Goal: Transaction & Acquisition: Purchase product/service

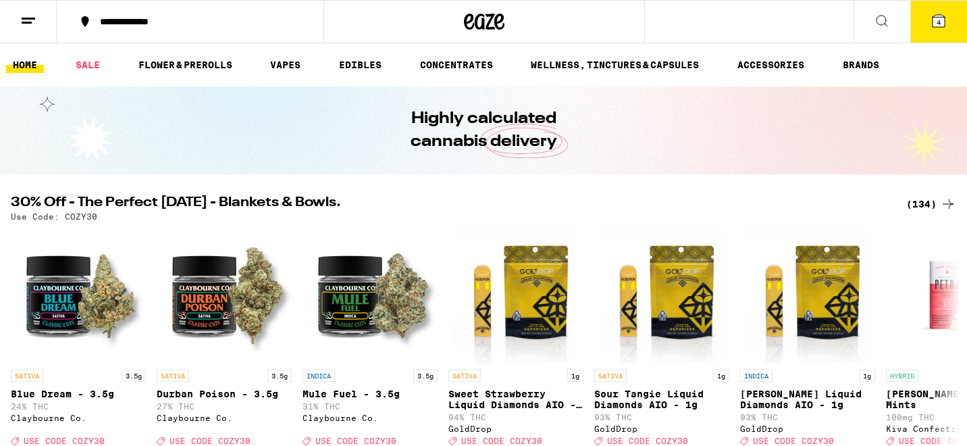
click at [927, 199] on div "(134)" at bounding box center [931, 204] width 50 height 16
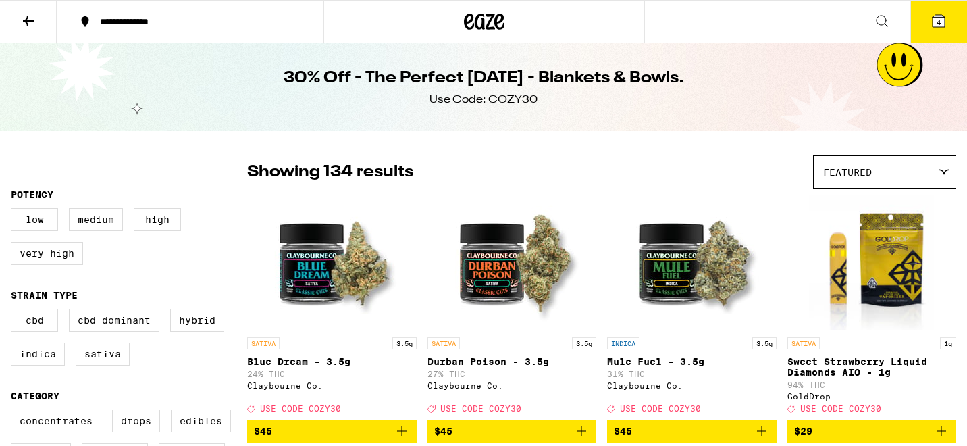
click at [34, 16] on icon at bounding box center [28, 21] width 16 height 16
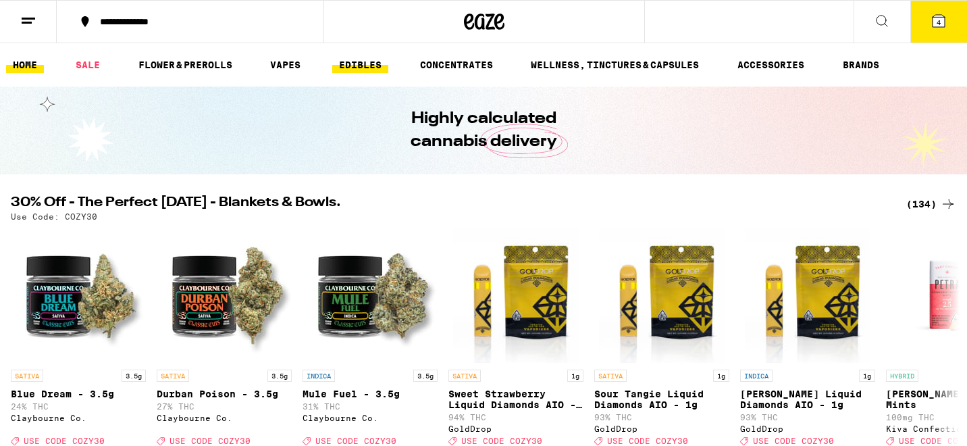
click at [377, 66] on link "EDIBLES" at bounding box center [360, 65] width 56 height 16
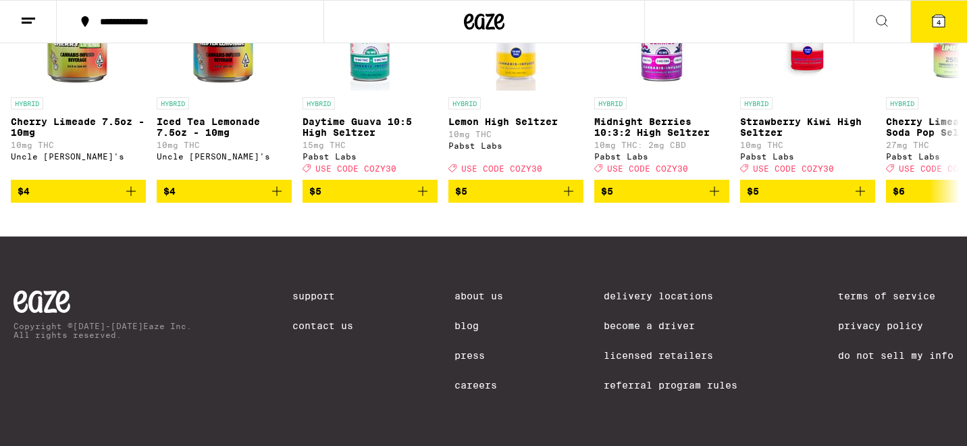
scroll to position [79, 0]
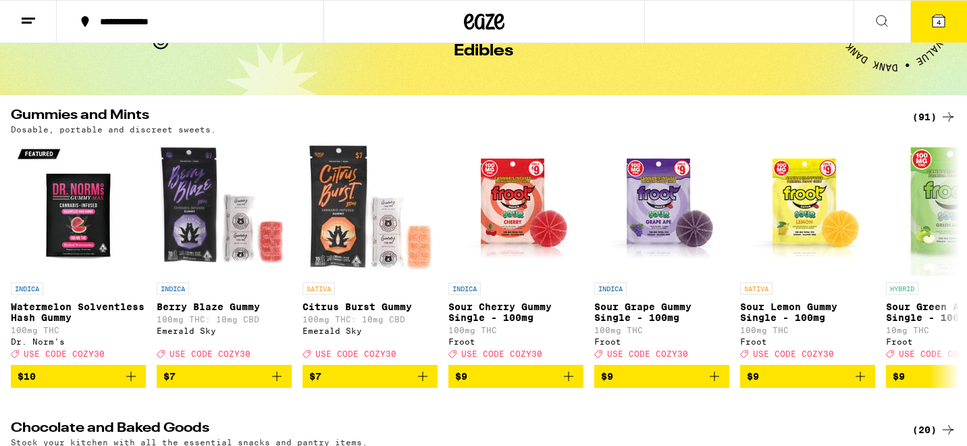
click at [925, 117] on div "(91)" at bounding box center [934, 117] width 44 height 16
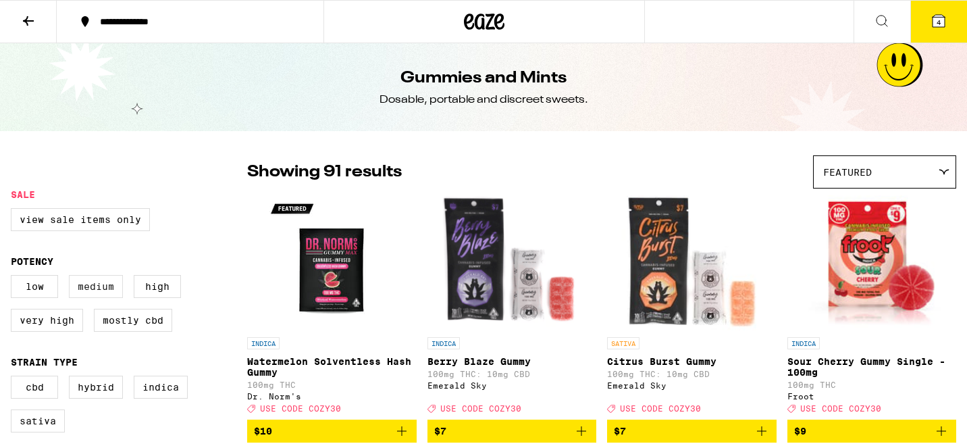
scroll to position [104, 0]
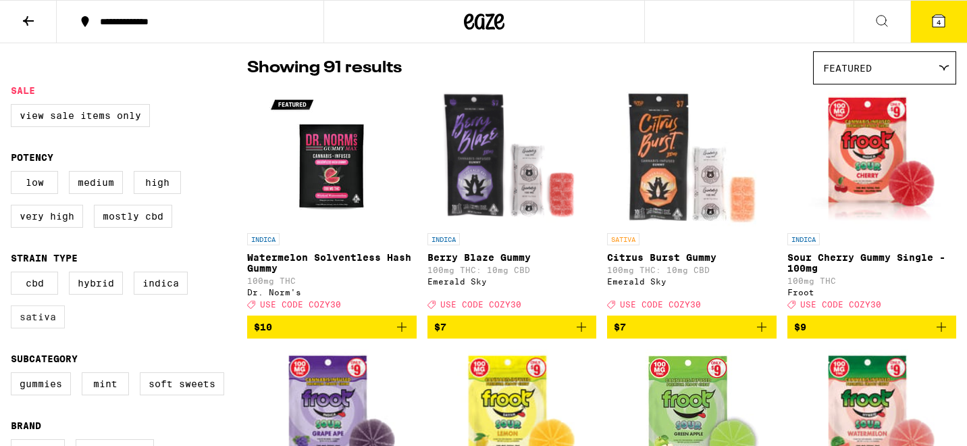
click at [43, 328] on label "Sativa" at bounding box center [38, 316] width 54 height 23
click at [14, 274] on input "Sativa" at bounding box center [14, 274] width 1 height 1
checkbox input "true"
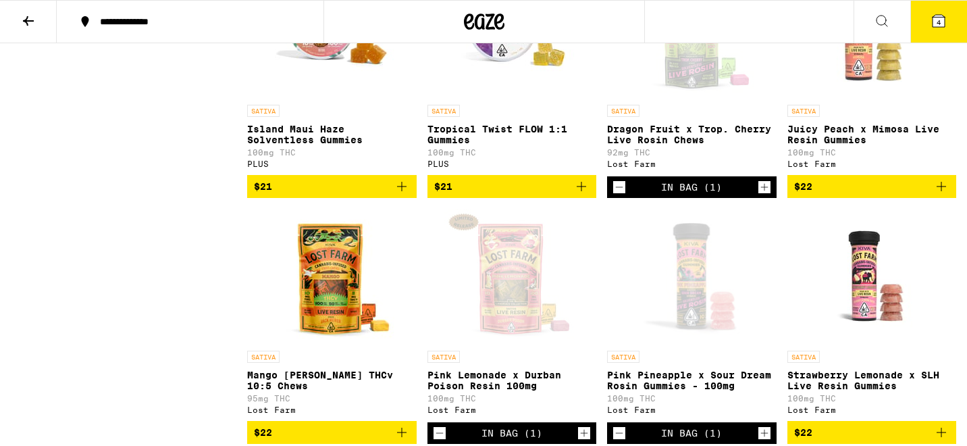
scroll to position [1597, 0]
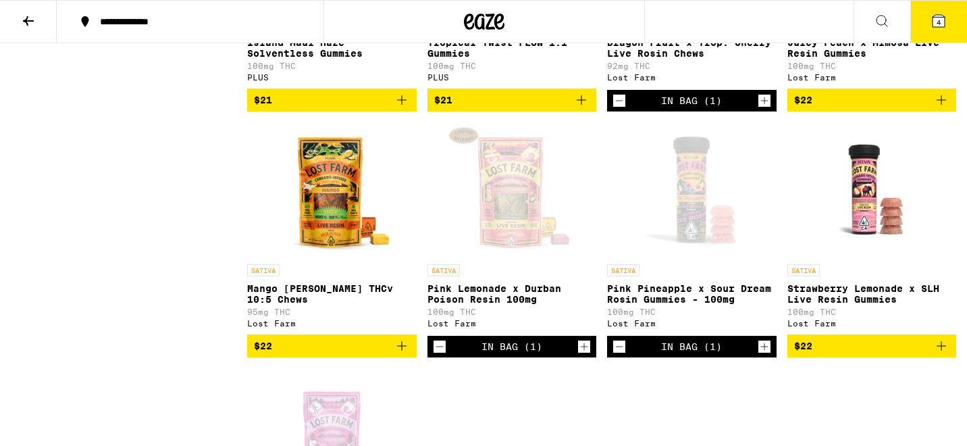
click at [828, 354] on span "$22" at bounding box center [872, 346] width 156 height 16
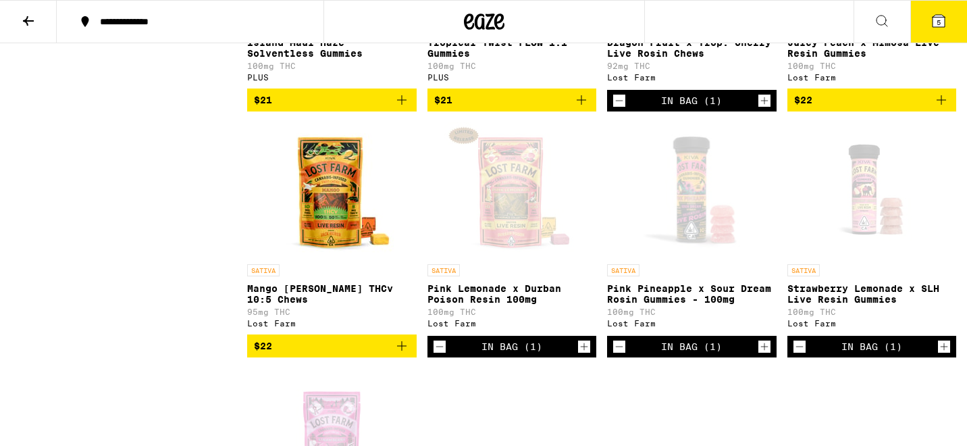
click at [286, 354] on span "$22" at bounding box center [332, 346] width 156 height 16
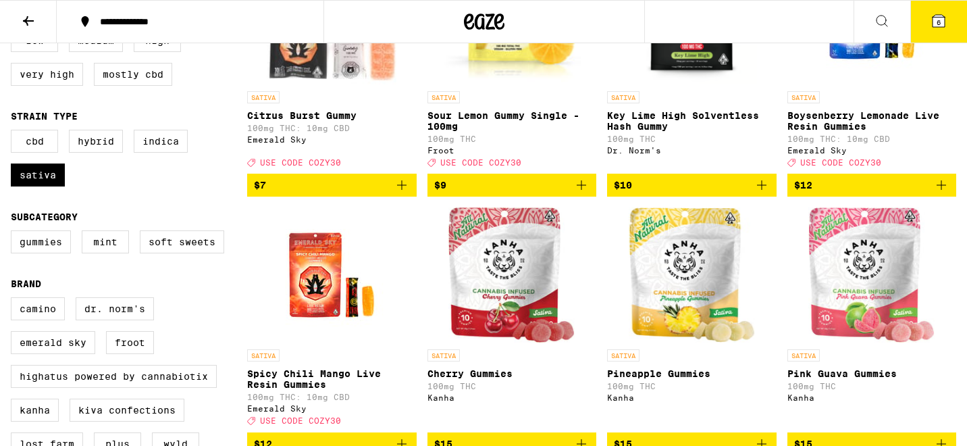
scroll to position [0, 0]
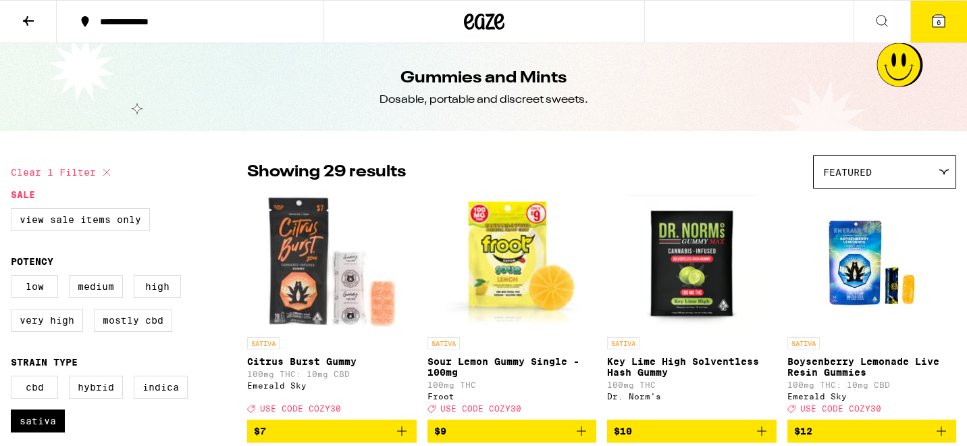
click at [32, 24] on icon at bounding box center [28, 21] width 16 height 16
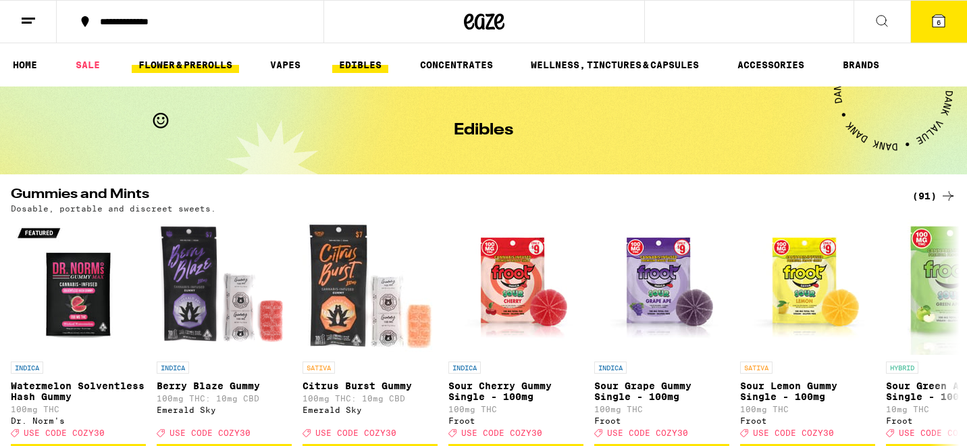
click at [213, 70] on link "FLOWER & PREROLLS" at bounding box center [185, 65] width 107 height 16
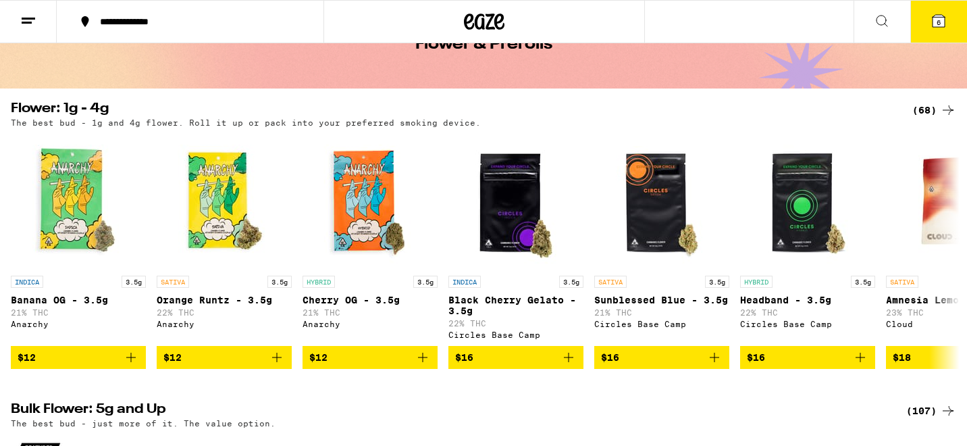
scroll to position [11, 0]
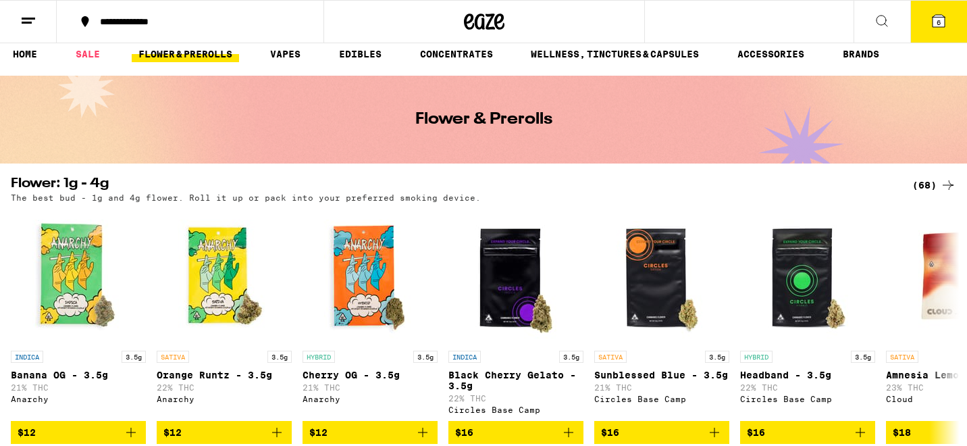
click at [926, 182] on div "(68)" at bounding box center [934, 185] width 44 height 16
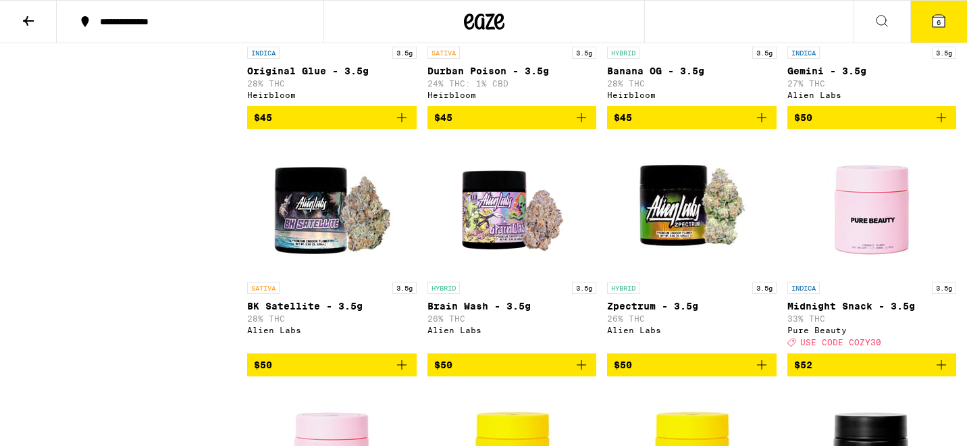
scroll to position [2758, 0]
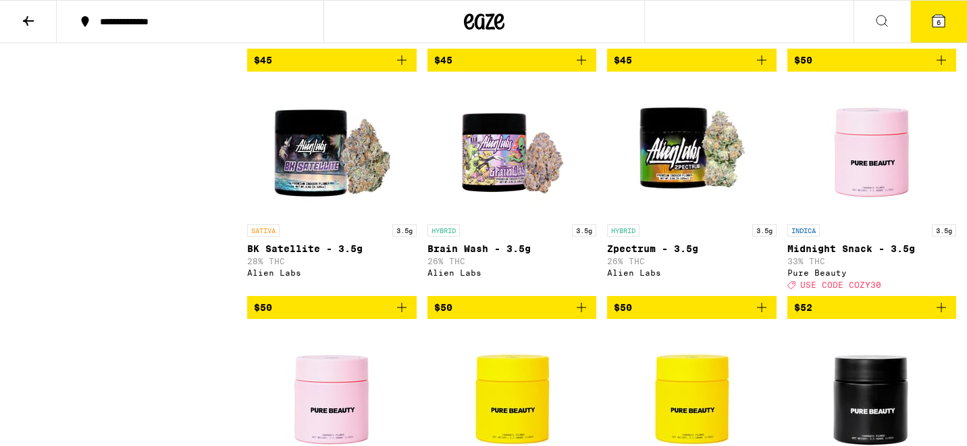
click at [402, 315] on icon "Add to bag" at bounding box center [402, 307] width 16 height 16
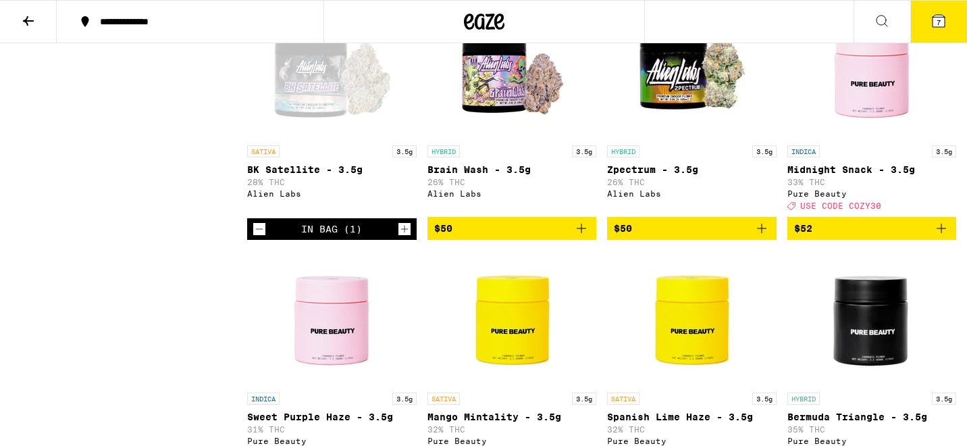
scroll to position [2839, 0]
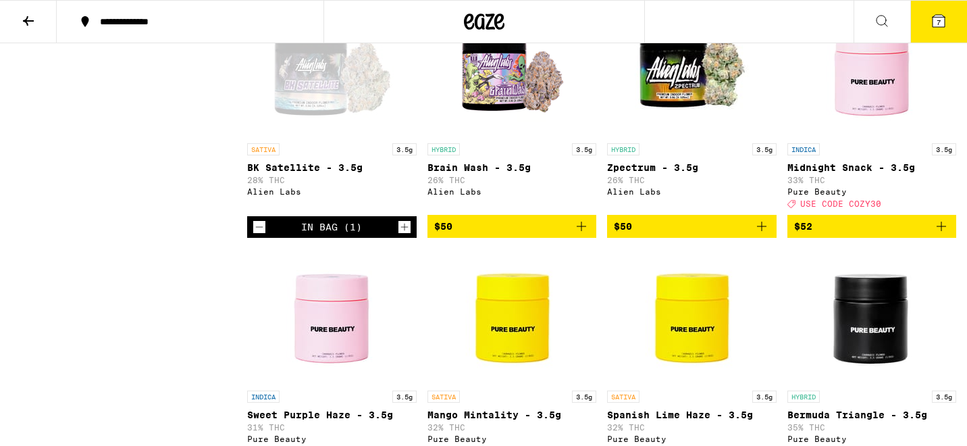
click at [460, 234] on span "$50" at bounding box center [512, 226] width 156 height 16
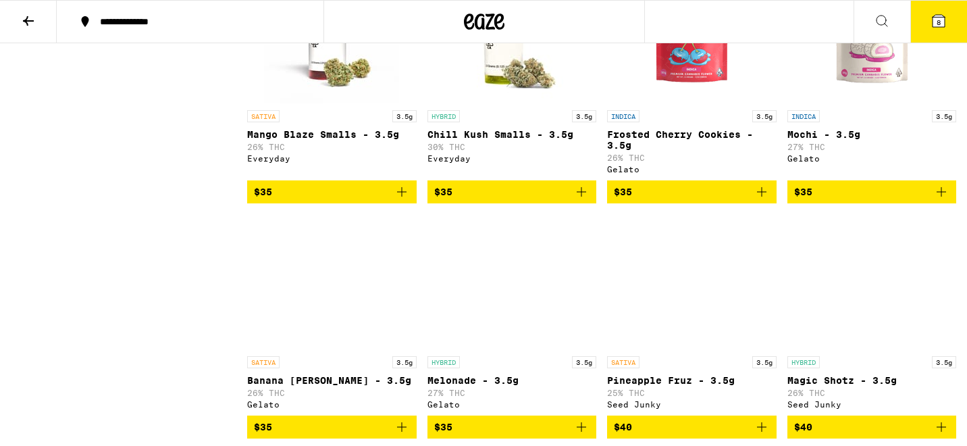
scroll to position [1126, 0]
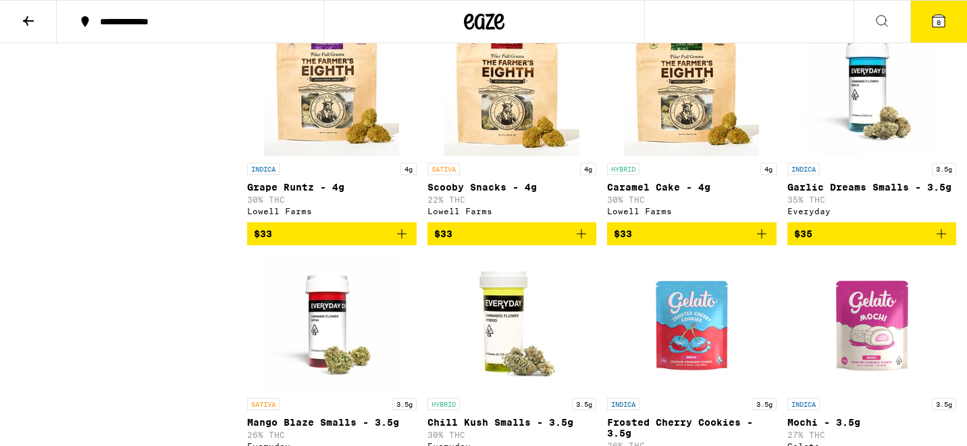
click at [935, 24] on icon at bounding box center [939, 21] width 12 height 12
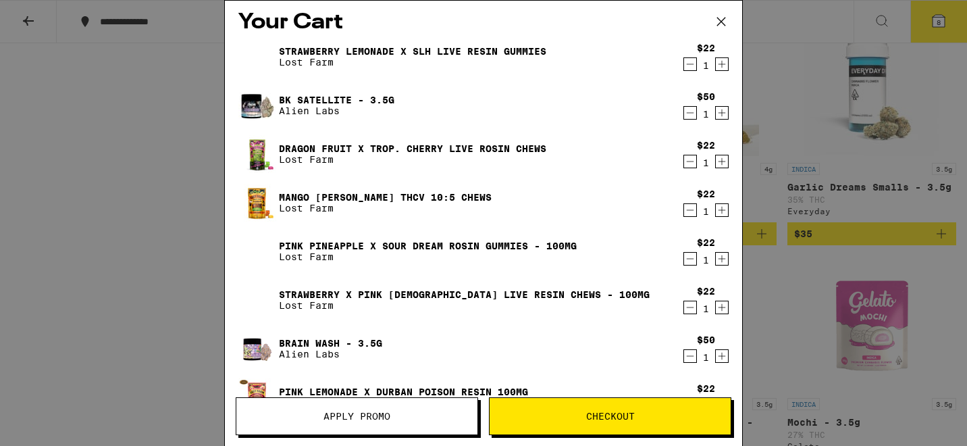
scroll to position [4, 0]
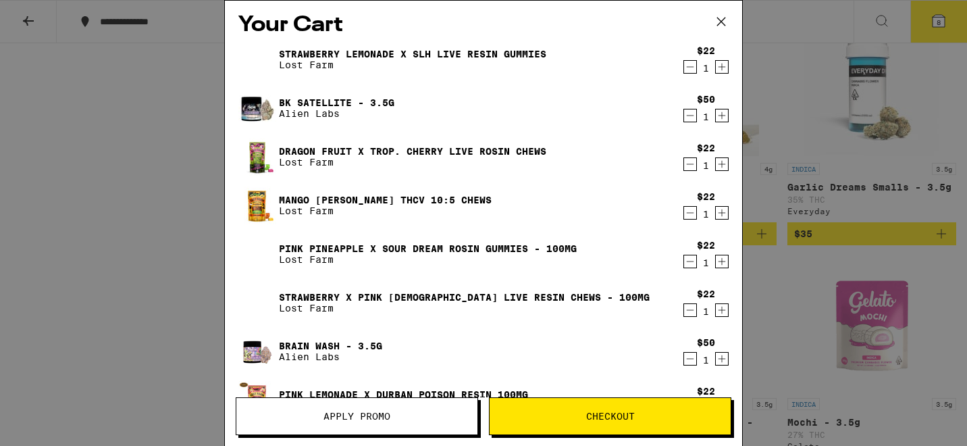
click at [694, 161] on icon "Decrement" at bounding box center [690, 164] width 12 height 16
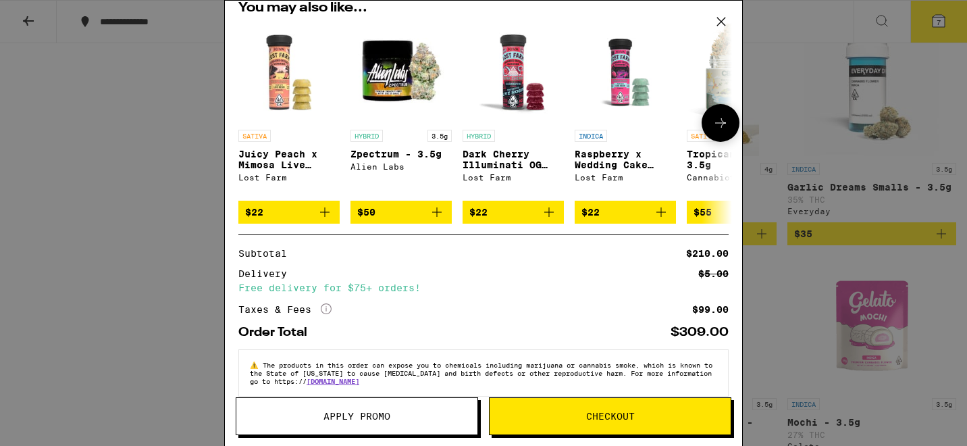
scroll to position [420, 0]
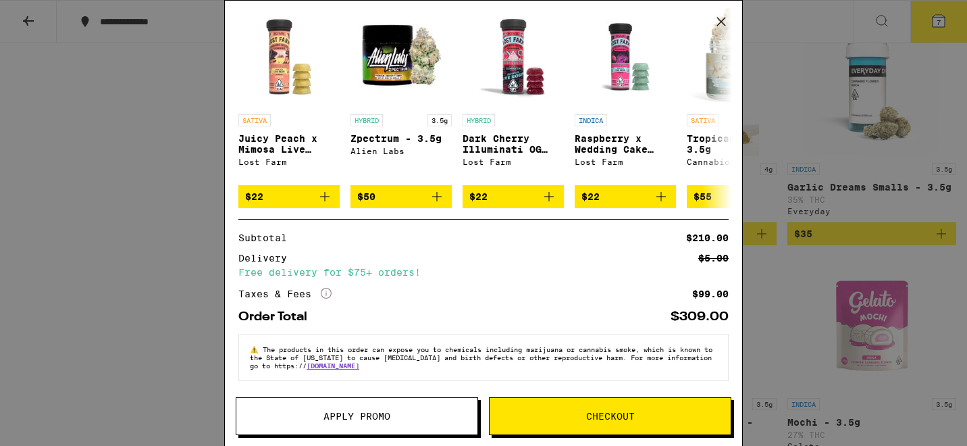
click at [372, 405] on button "Apply Promo" at bounding box center [357, 416] width 242 height 38
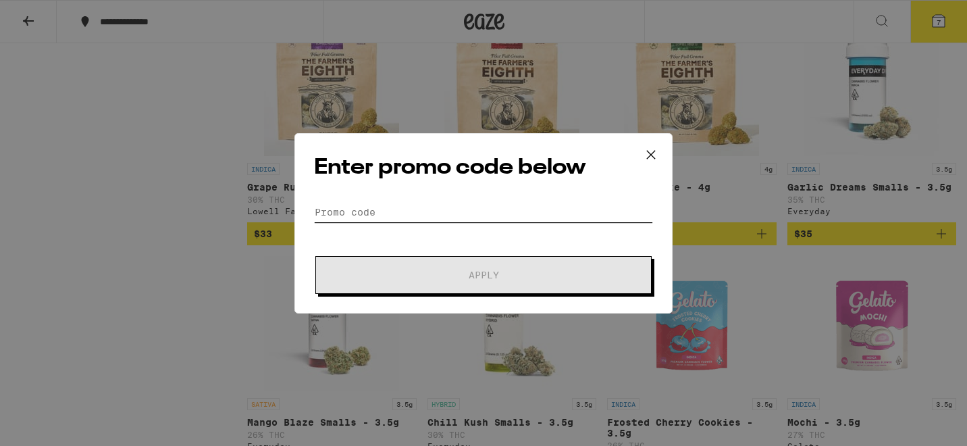
click at [410, 211] on input "Promo Code" at bounding box center [483, 212] width 339 height 20
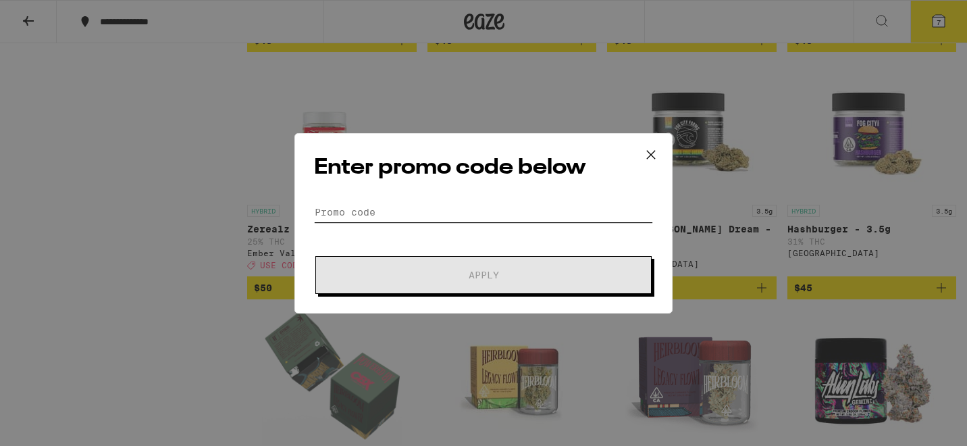
scroll to position [2293, 0]
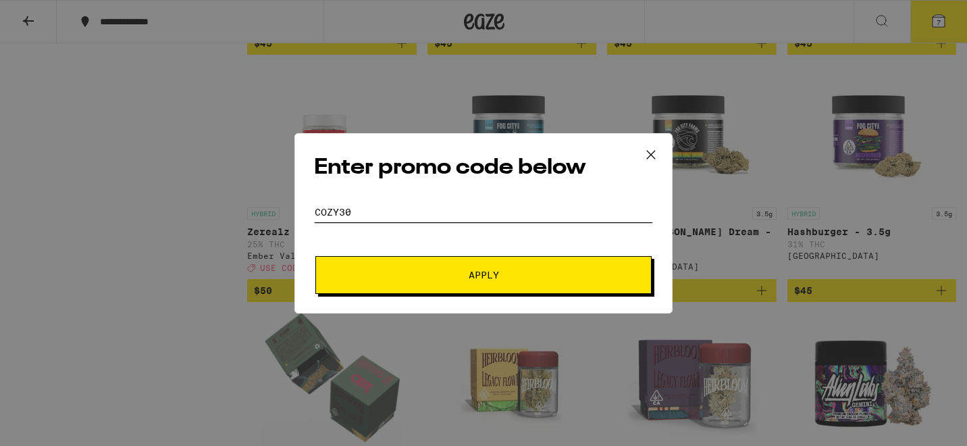
type input "COZY30"
click at [460, 262] on button "Apply" at bounding box center [483, 275] width 336 height 38
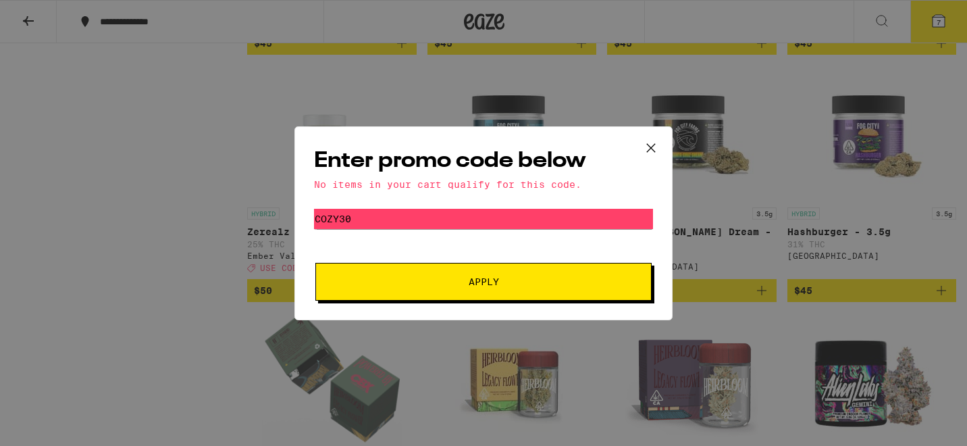
click at [653, 147] on icon at bounding box center [651, 148] width 20 height 20
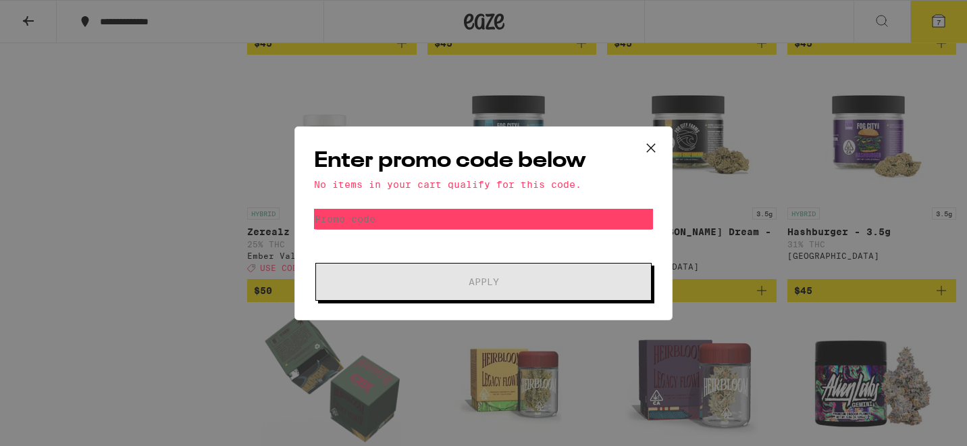
scroll to position [1126, 0]
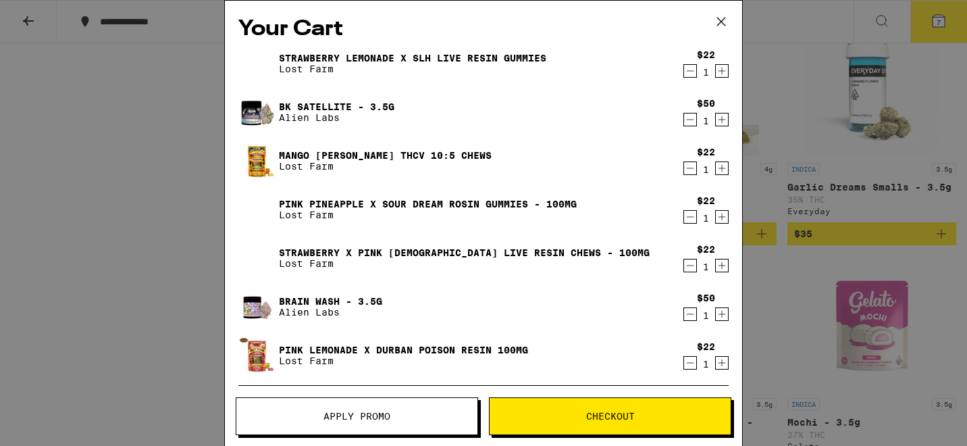
click at [523, 413] on span "Checkout" at bounding box center [610, 415] width 241 height 9
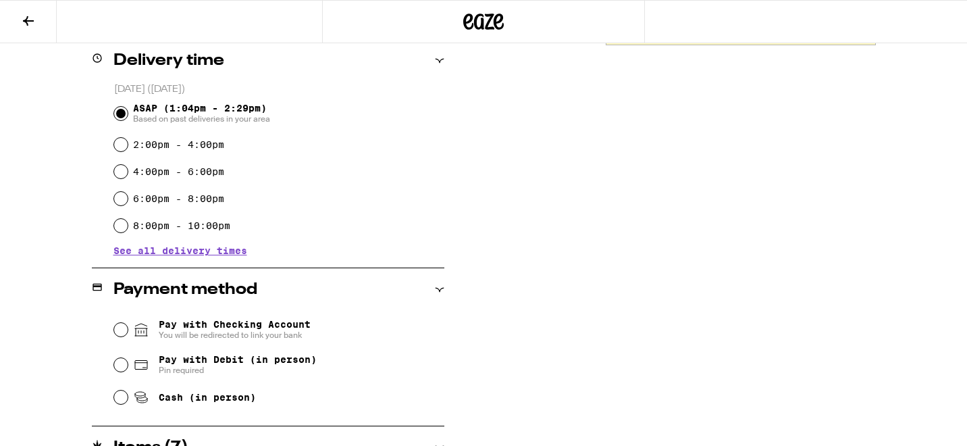
scroll to position [377, 0]
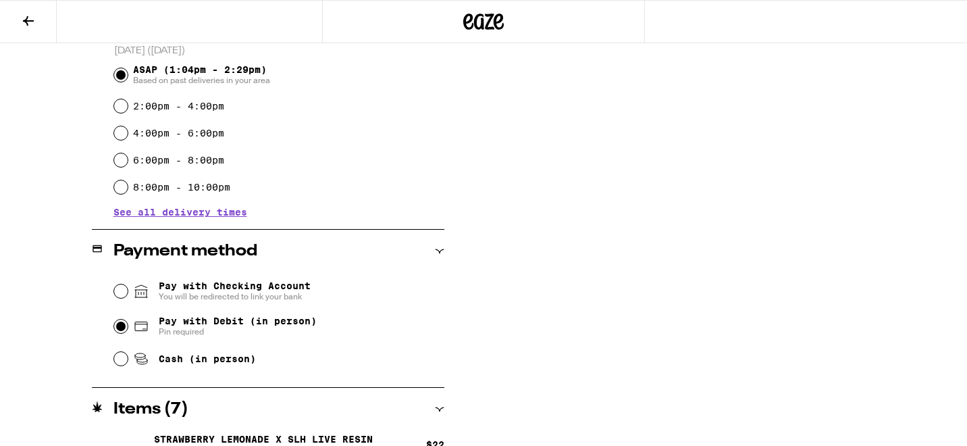
click at [121, 329] on input "Pay with Debit (in person) Pin required" at bounding box center [121, 326] width 14 height 14
radio input "true"
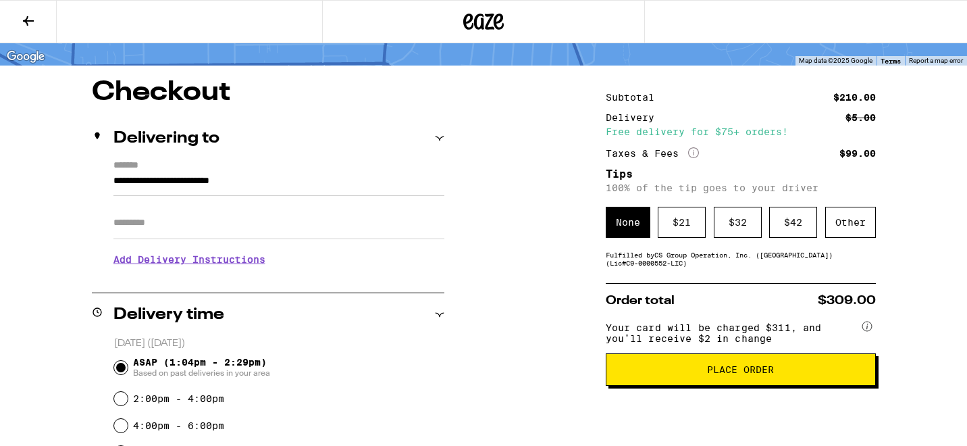
scroll to position [122, 0]
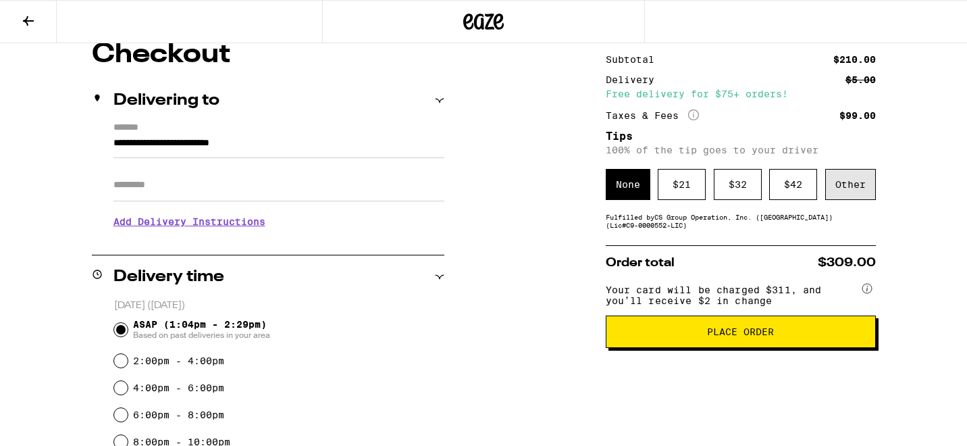
click at [843, 190] on div "Other" at bounding box center [850, 184] width 51 height 31
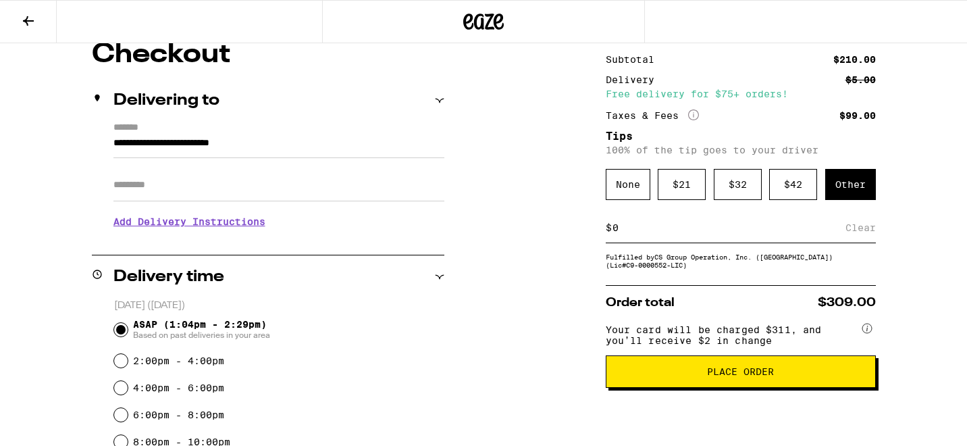
click at [623, 234] on input at bounding box center [729, 228] width 234 height 12
type input "8"
click at [868, 230] on div "Save" at bounding box center [864, 228] width 24 height 30
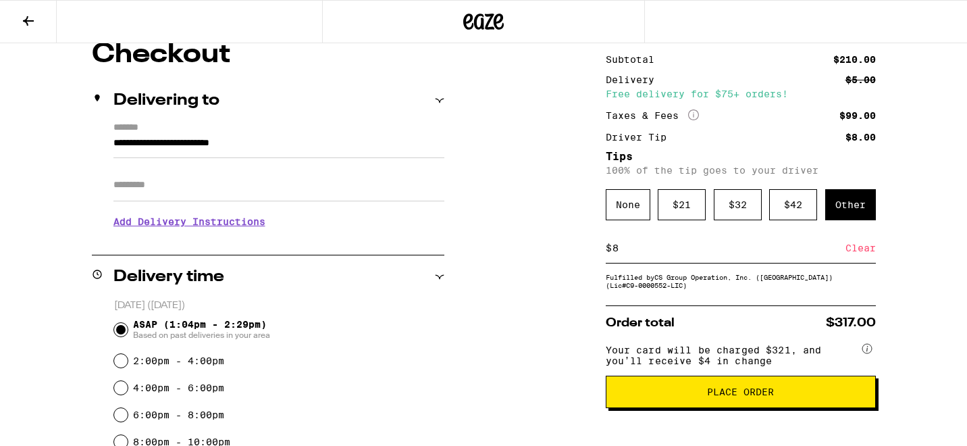
click at [846, 255] on div "Clear" at bounding box center [861, 248] width 30 height 30
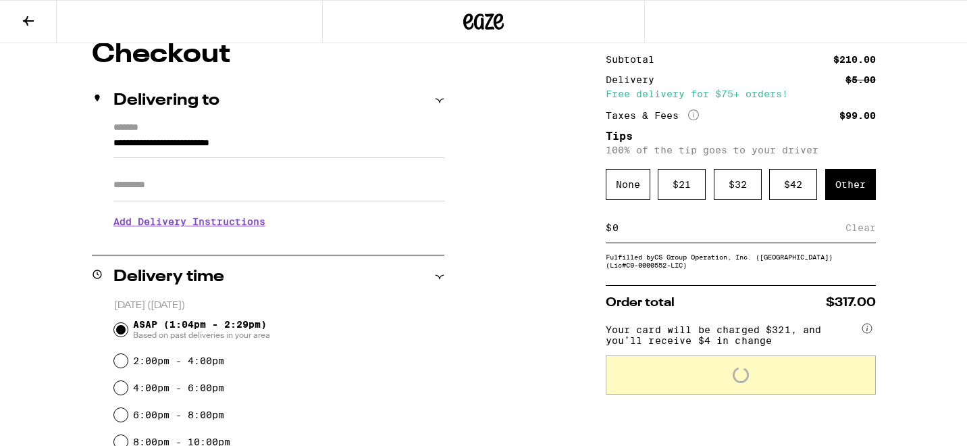
click at [624, 234] on input at bounding box center [729, 228] width 234 height 12
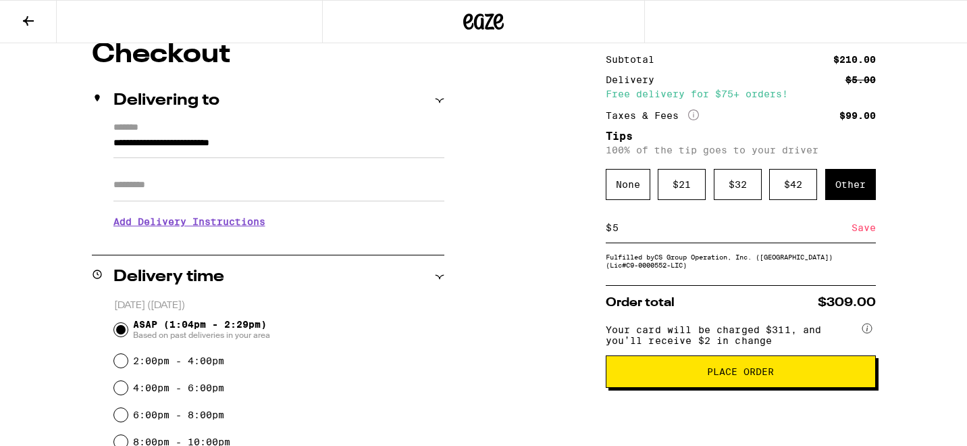
type input "5"
click at [862, 232] on div "Save" at bounding box center [864, 228] width 24 height 30
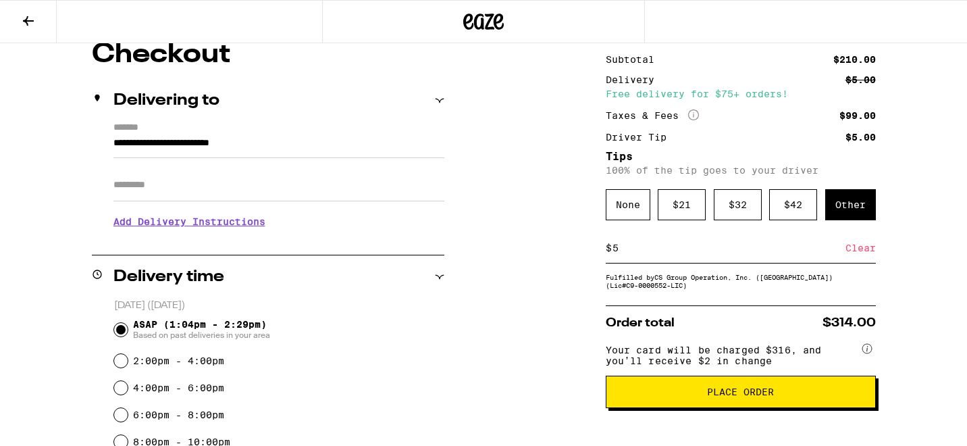
click at [632, 253] on input "5" at bounding box center [729, 248] width 234 height 12
type input "6"
click at [860, 254] on div "Save" at bounding box center [864, 248] width 24 height 30
click at [660, 254] on input "6" at bounding box center [729, 248] width 234 height 12
type input "8"
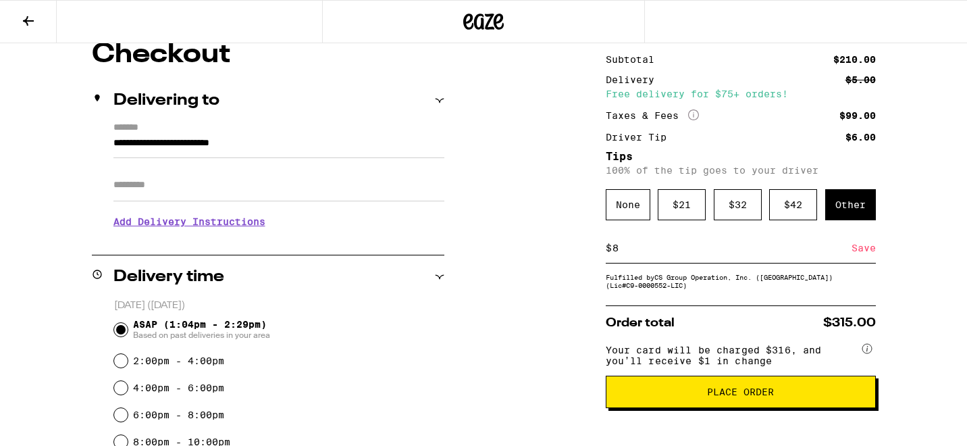
click at [864, 249] on div "Save" at bounding box center [864, 248] width 24 height 30
click at [712, 396] on span "Place Order" at bounding box center [740, 391] width 67 height 9
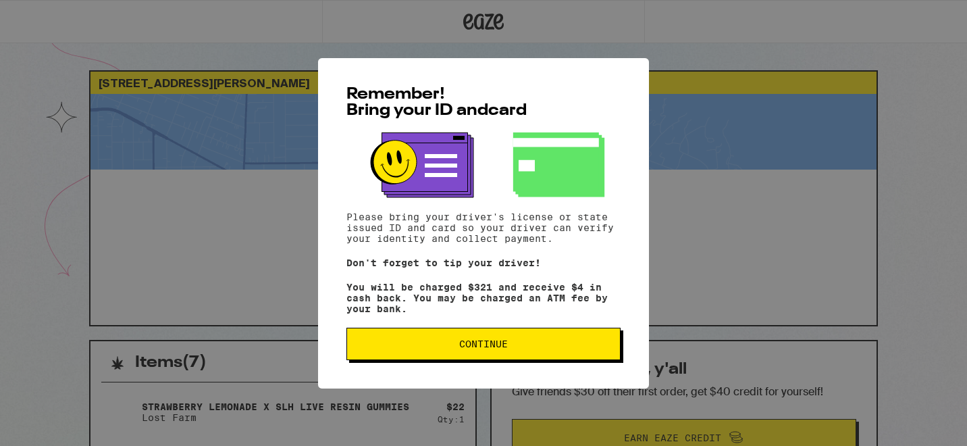
click at [472, 348] on span "Continue" at bounding box center [483, 343] width 49 height 9
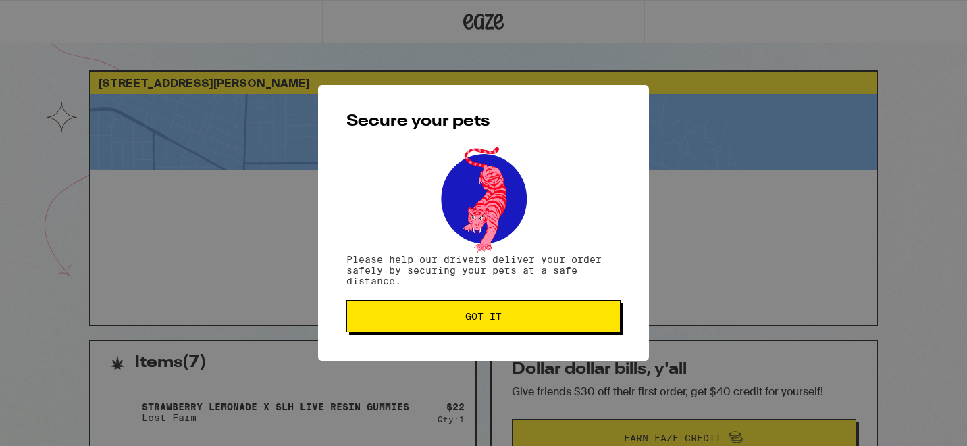
click at [485, 320] on span "Got it" at bounding box center [483, 315] width 36 height 9
